Goal: Use online tool/utility: Utilize a website feature to perform a specific function

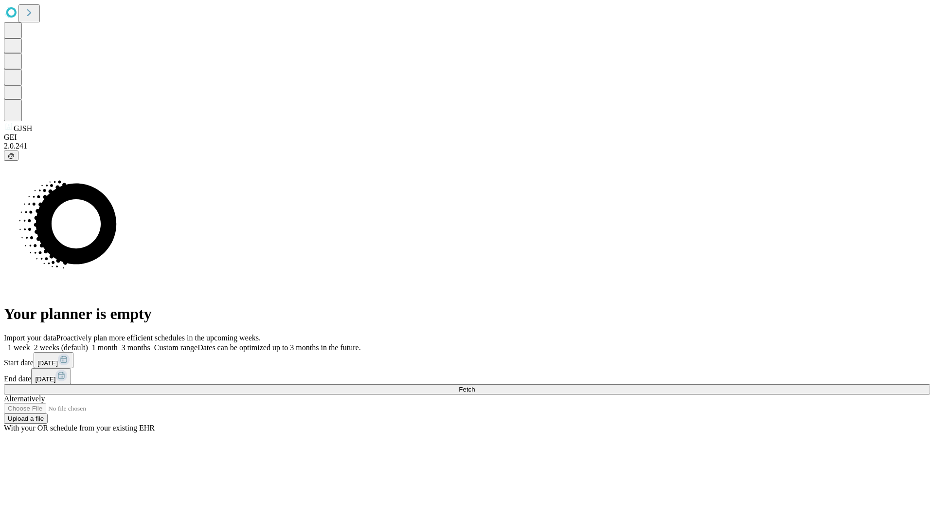
click at [475, 385] on span "Fetch" at bounding box center [467, 388] width 16 height 7
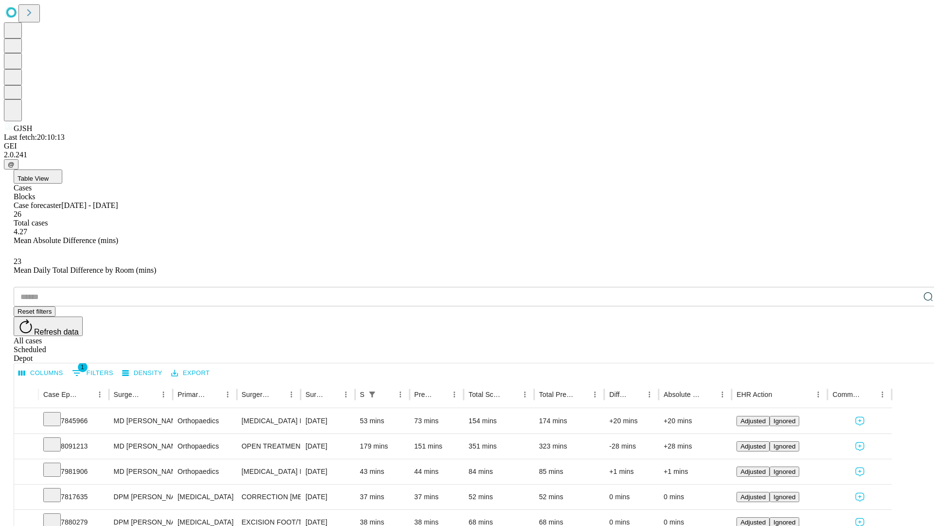
click at [49, 175] on span "Table View" at bounding box center [33, 178] width 31 height 7
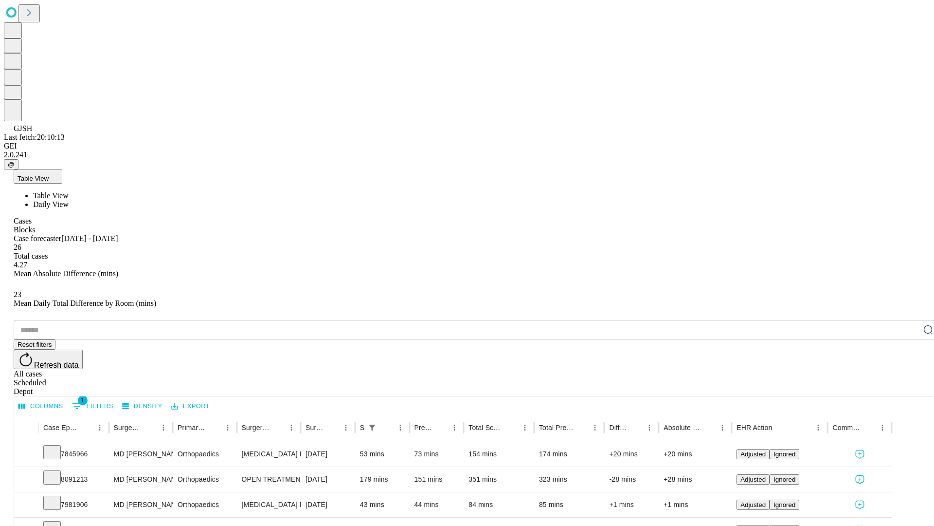
click at [69, 200] on span "Daily View" at bounding box center [51, 204] width 36 height 8
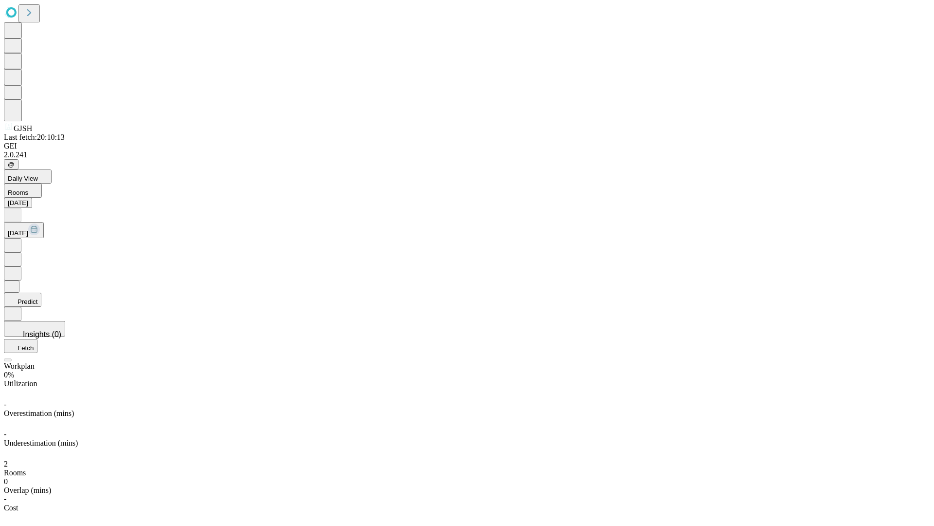
click at [41, 292] on button "Predict" at bounding box center [22, 299] width 37 height 14
